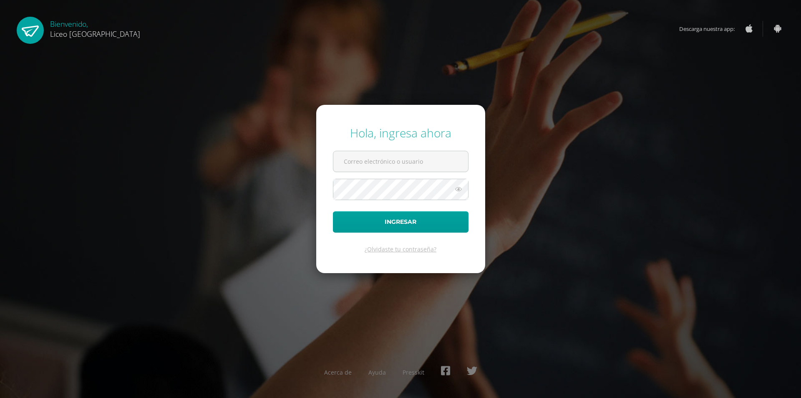
click at [373, 160] on input "text" at bounding box center [400, 161] width 135 height 20
type input "20190658"
click at [333, 211] on button "Ingresar" at bounding box center [401, 221] width 136 height 21
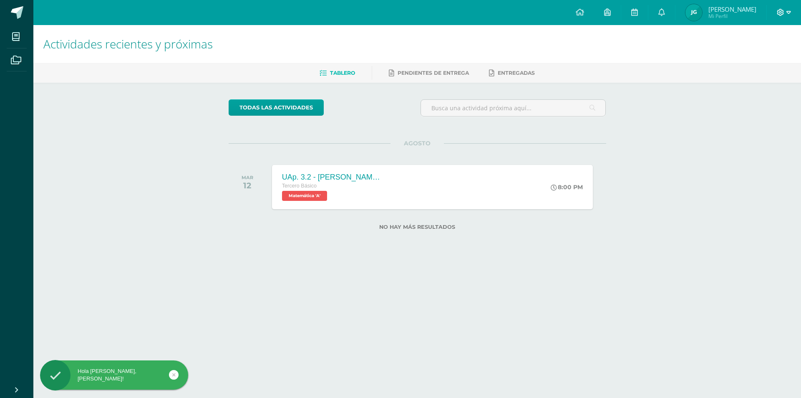
click at [784, 9] on icon at bounding box center [781, 13] width 8 height 8
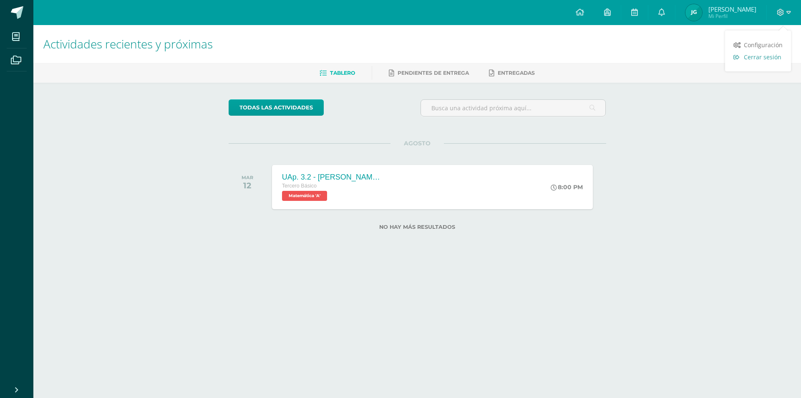
click at [743, 58] on link "Cerrar sesión" at bounding box center [758, 57] width 66 height 12
